Goal: Navigation & Orientation: Find specific page/section

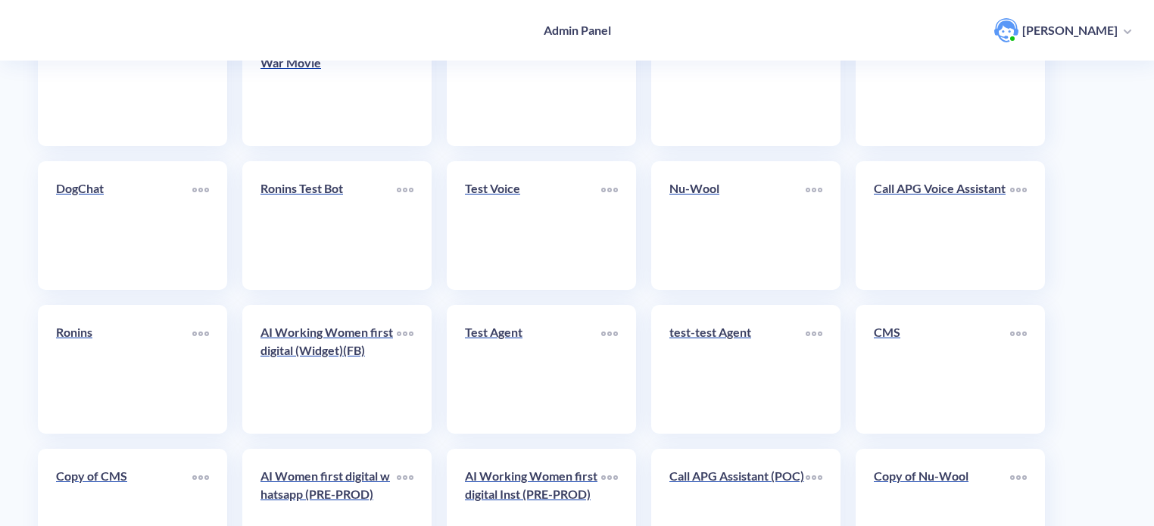
scroll to position [433, 0]
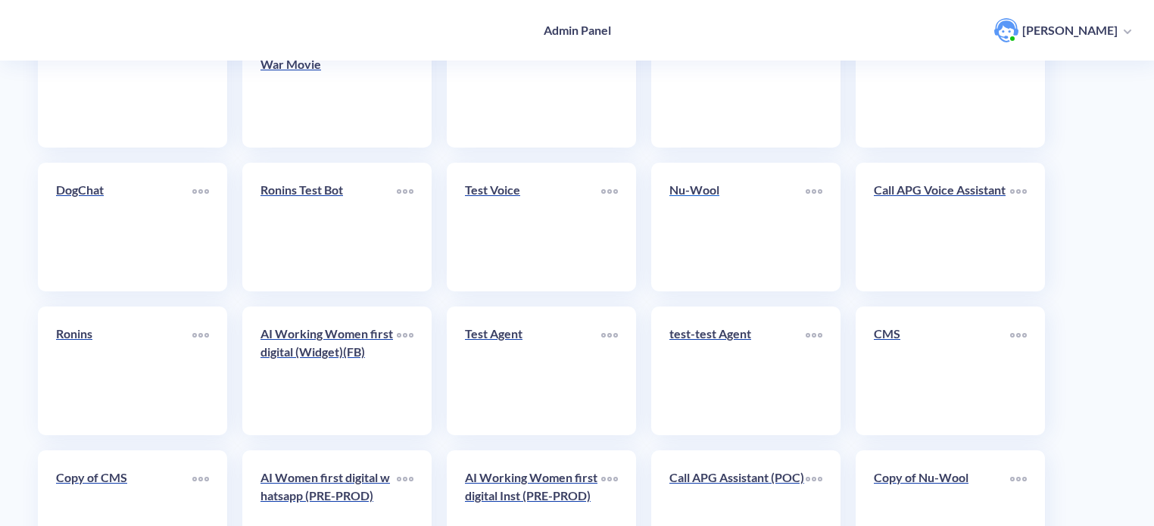
click at [715, 254] on link "Nu-Wool" at bounding box center [738, 227] width 136 height 92
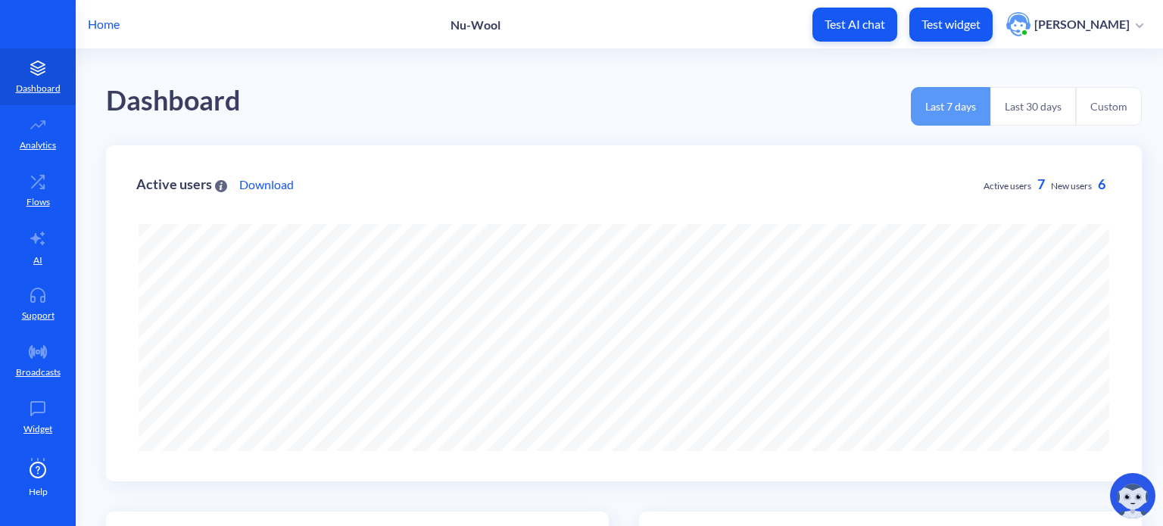
scroll to position [526, 1163]
click at [42, 243] on icon at bounding box center [38, 238] width 18 height 18
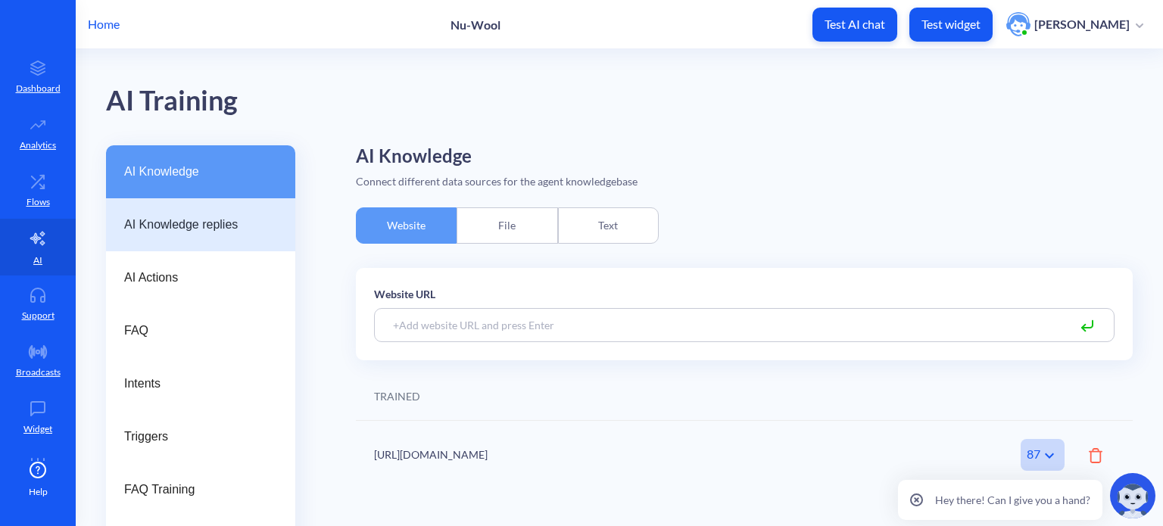
click at [149, 241] on div "AI Knowledge replies" at bounding box center [200, 224] width 189 height 53
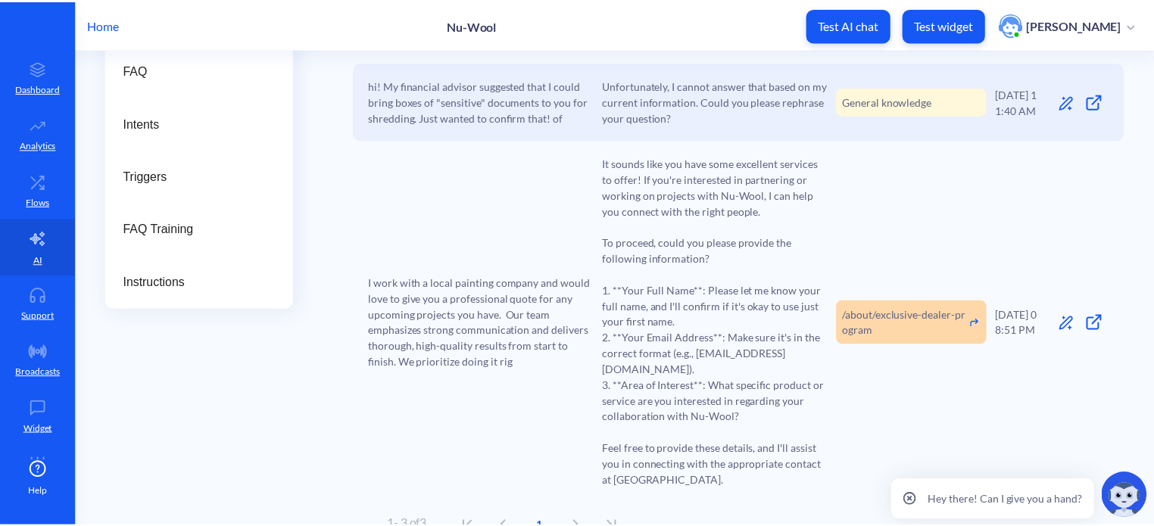
scroll to position [266, 0]
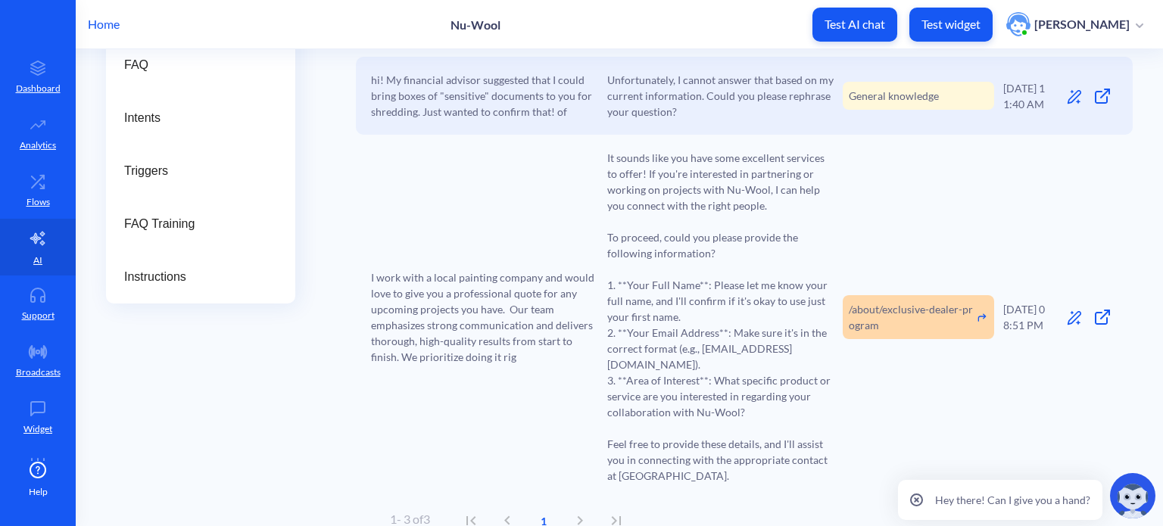
click at [100, 24] on p "Home" at bounding box center [104, 24] width 32 height 18
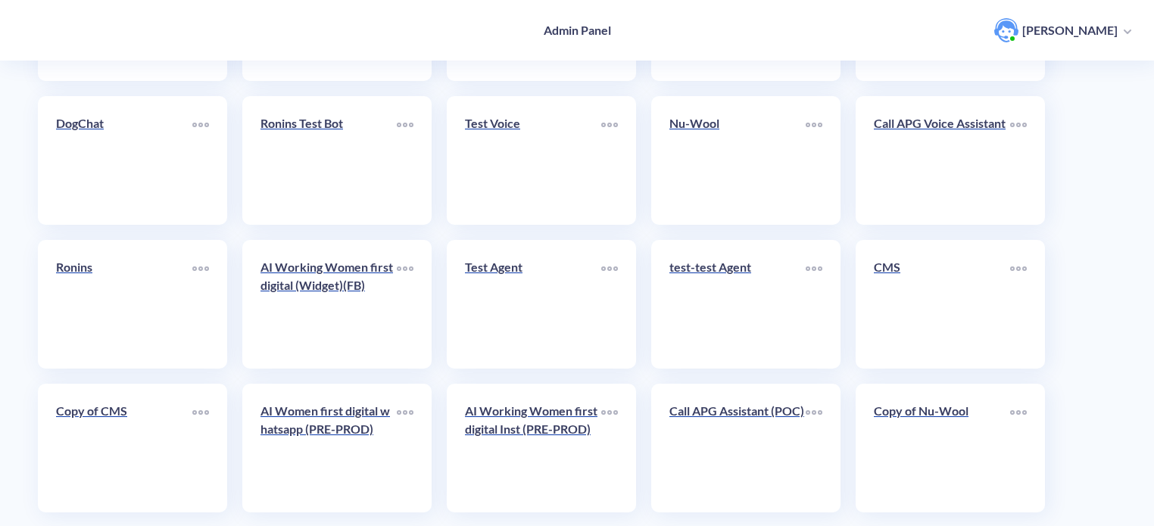
scroll to position [523, 0]
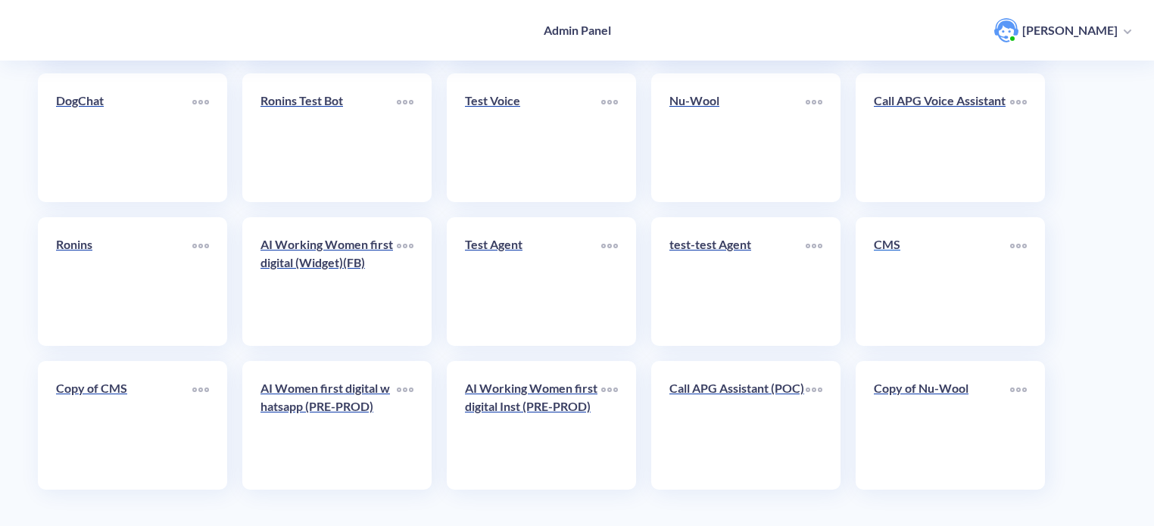
click at [908, 268] on link "CMS" at bounding box center [942, 282] width 136 height 92
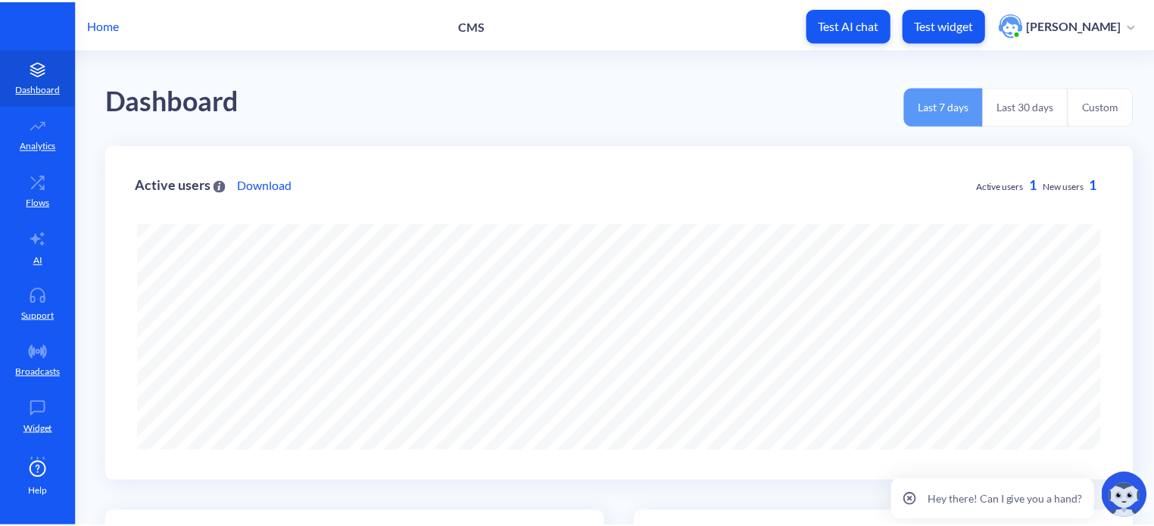
scroll to position [526, 1163]
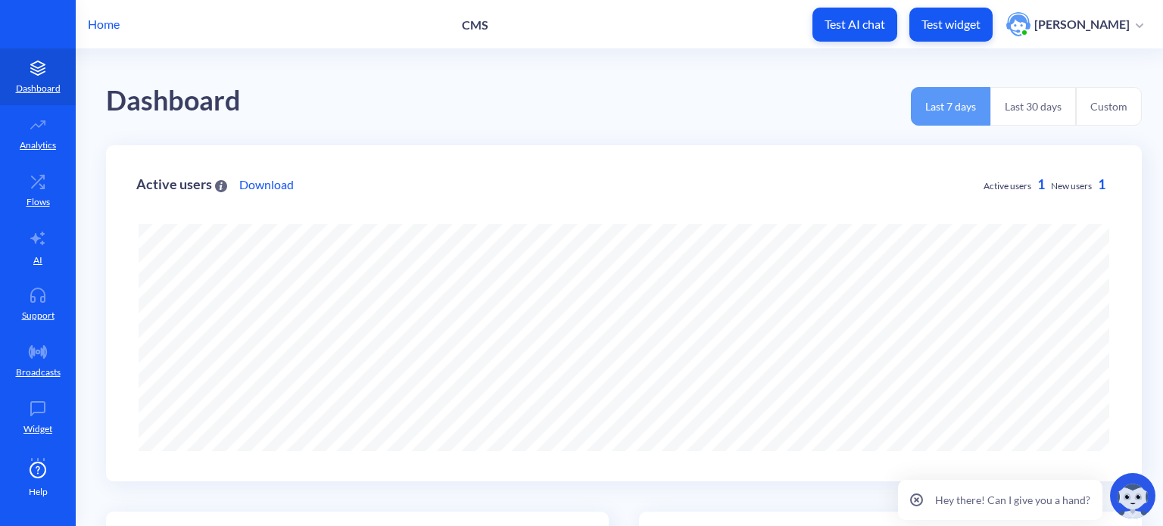
click at [106, 28] on p "Home" at bounding box center [104, 24] width 32 height 18
